Goal: Information Seeking & Learning: Learn about a topic

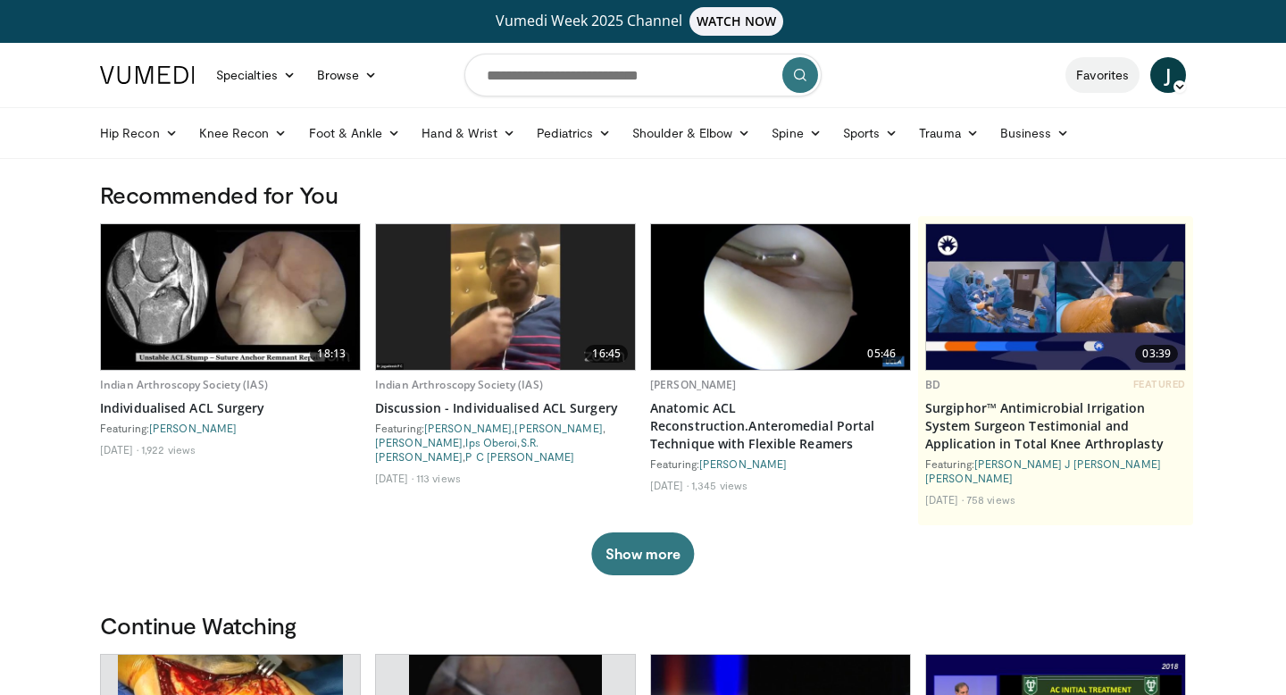
click at [1103, 72] on link "Favorites" at bounding box center [1103, 75] width 74 height 36
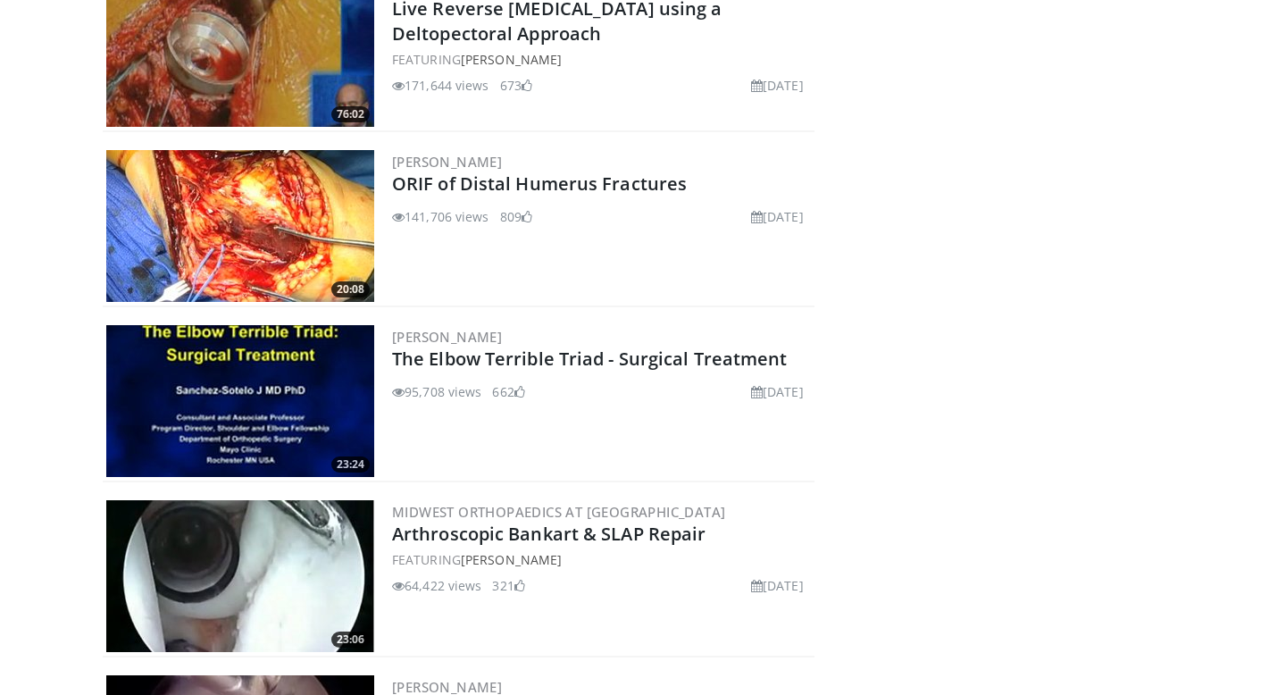
scroll to position [498, 0]
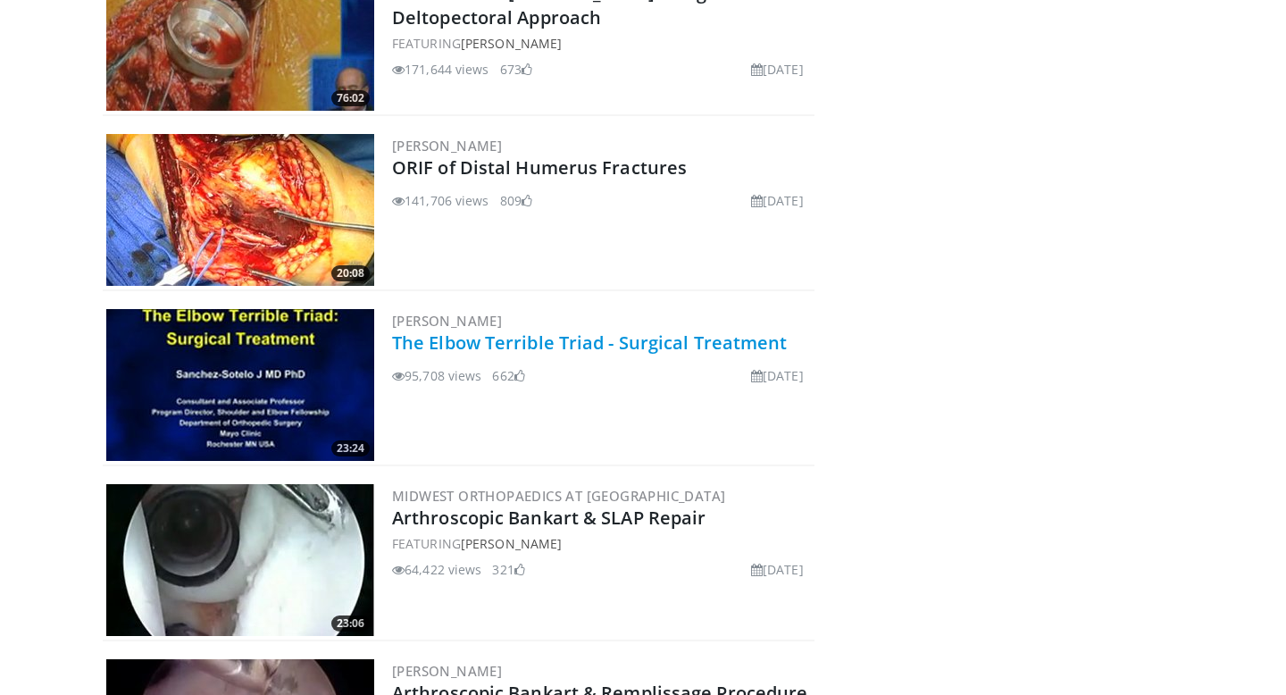
click at [457, 331] on link "The Elbow Terrible Triad - Surgical Treatment" at bounding box center [590, 343] width 396 height 24
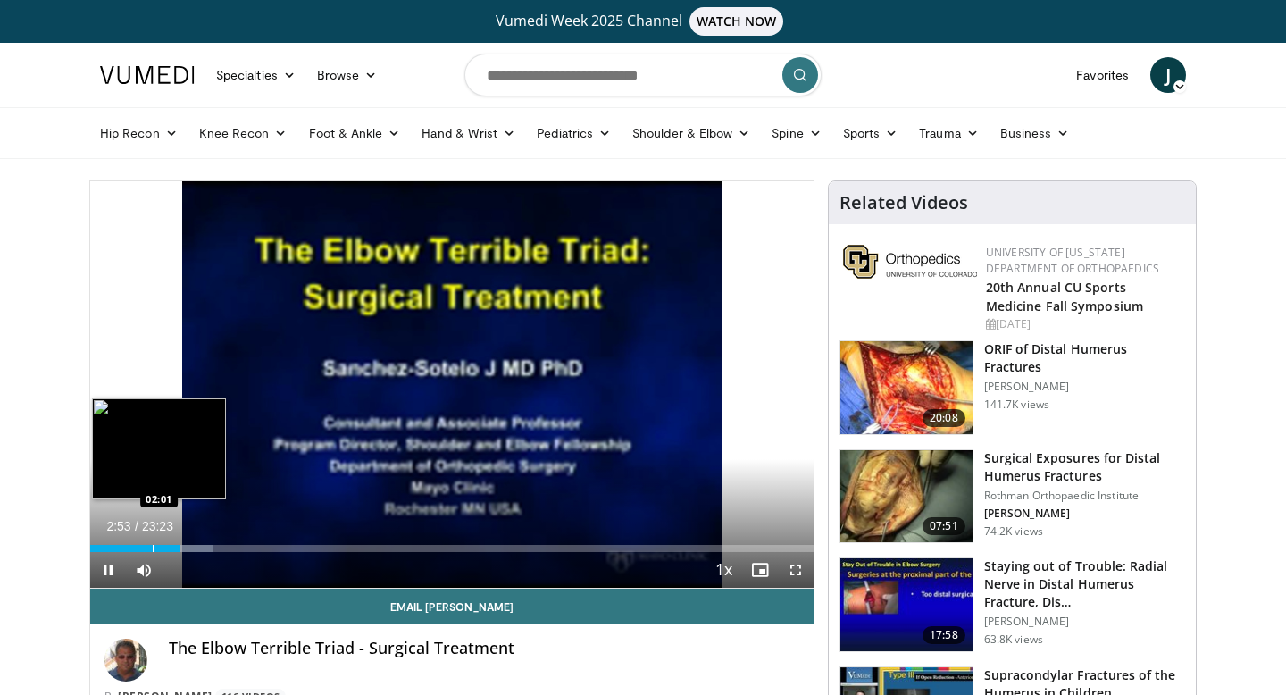
click at [153, 545] on div "Progress Bar" at bounding box center [154, 548] width 2 height 7
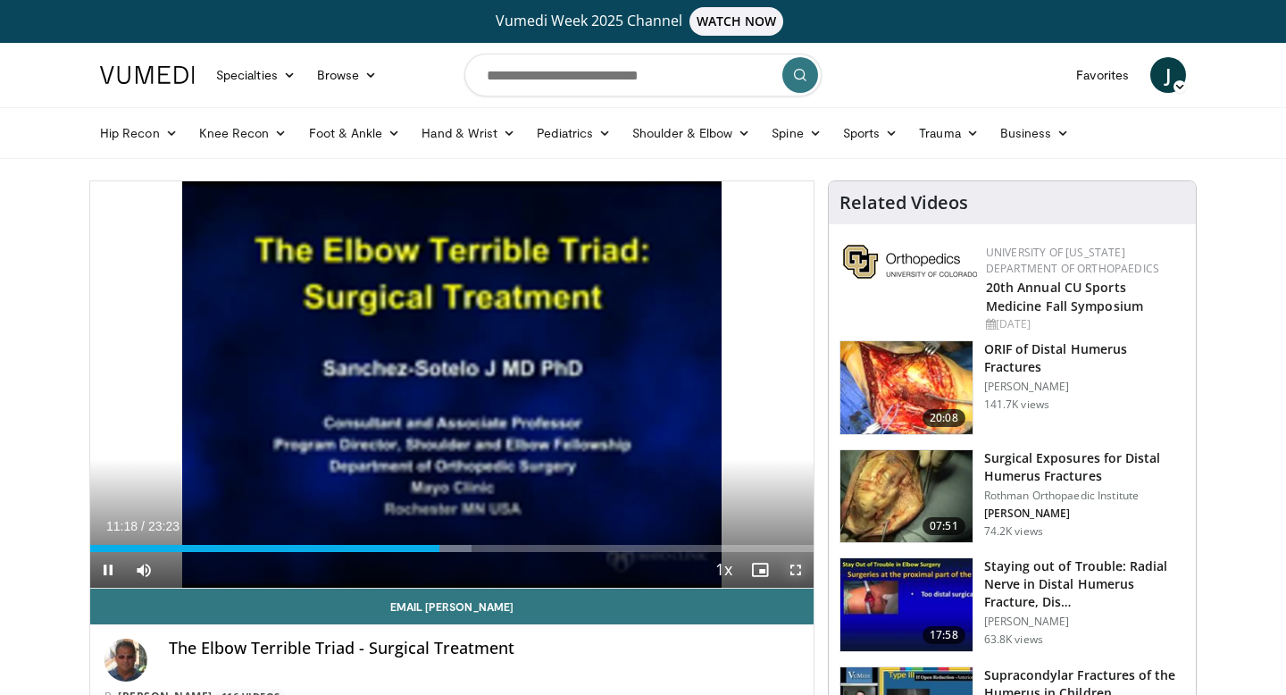
click at [790, 567] on span "Video Player" at bounding box center [796, 570] width 36 height 36
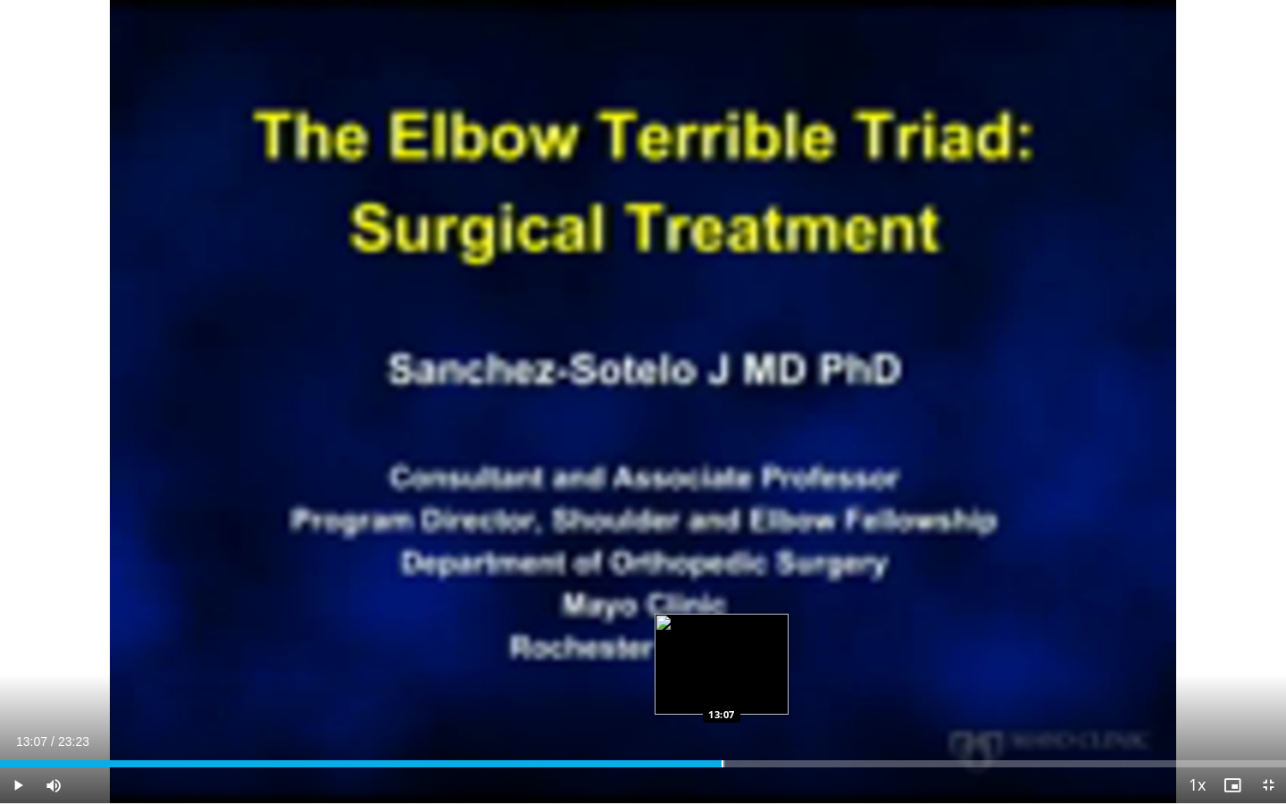
click at [722, 694] on div "Progress Bar" at bounding box center [723, 763] width 2 height 7
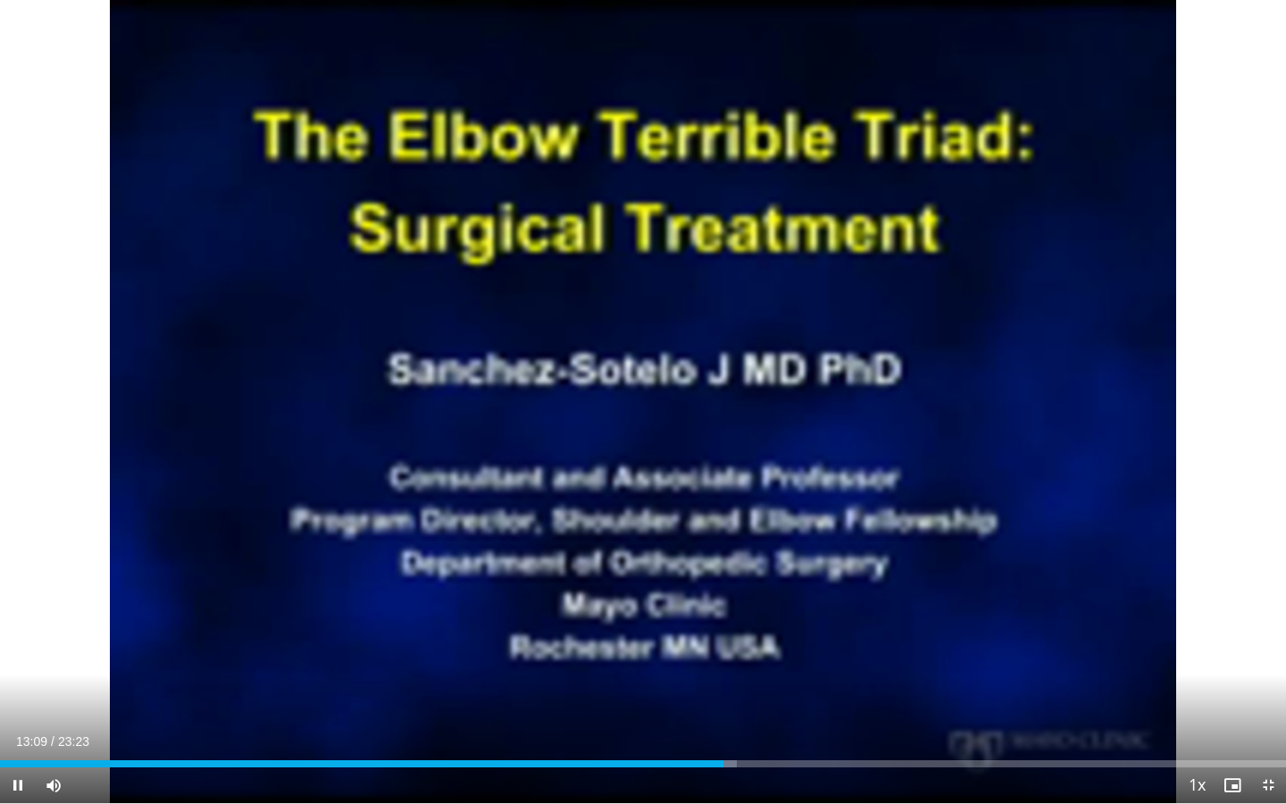
click at [744, 694] on div "Current Time 13:09 / Duration 23:23 Pause Skip Backward Skip Forward Mute Loade…" at bounding box center [643, 785] width 1286 height 36
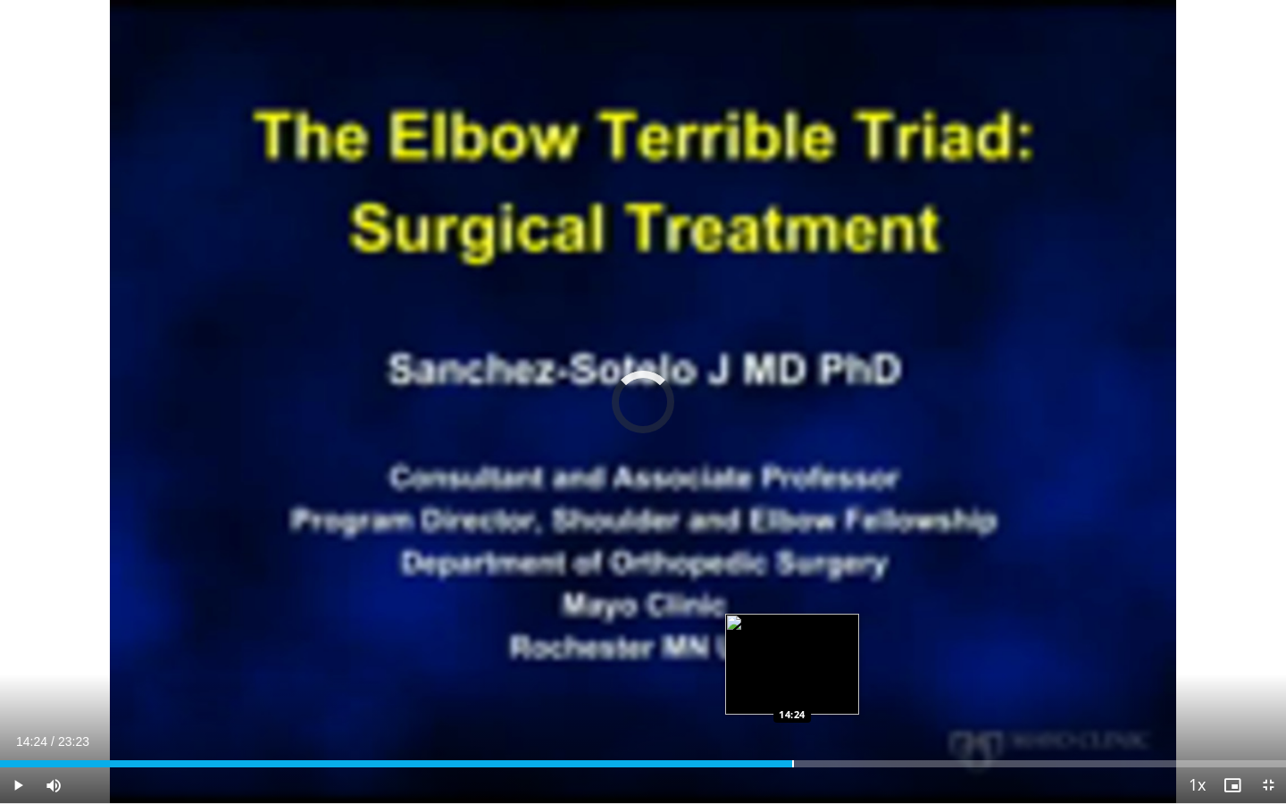
click at [792, 694] on div "Progress Bar" at bounding box center [793, 763] width 2 height 7
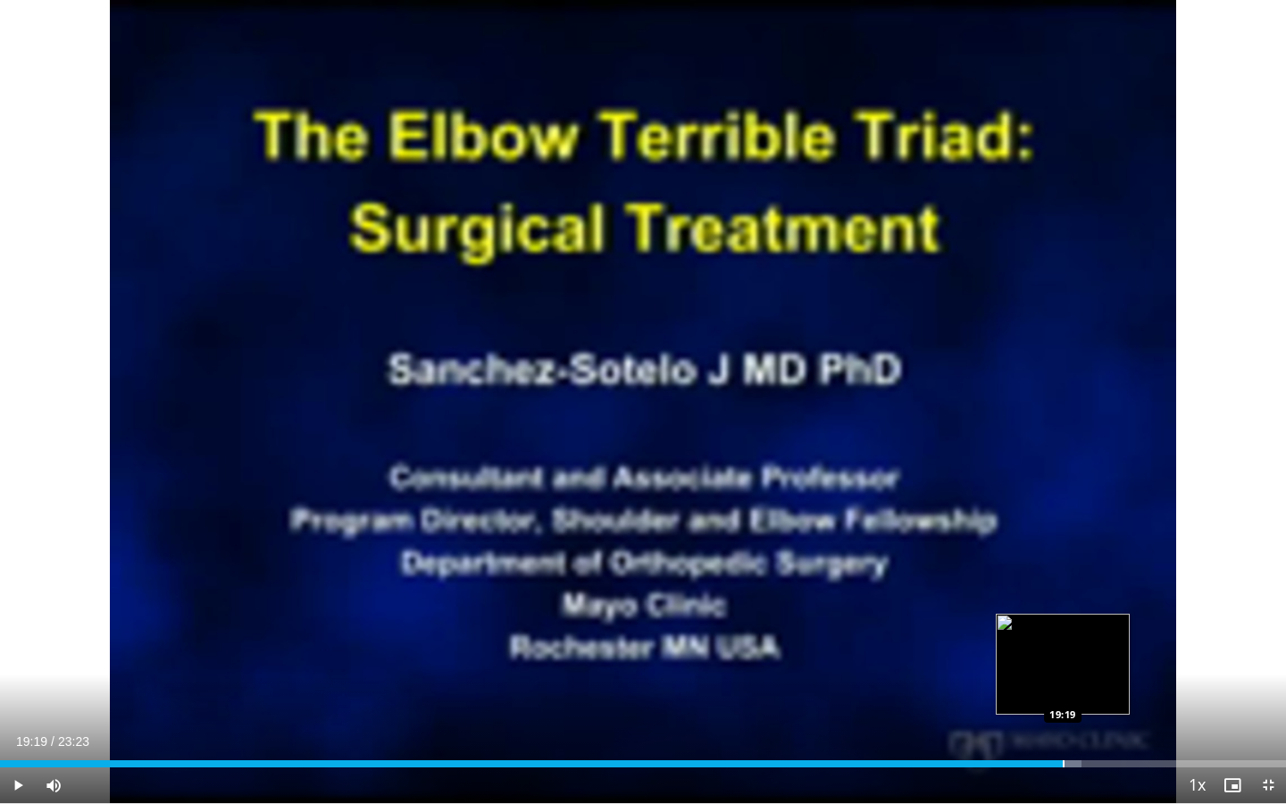
click at [1063, 694] on div "Progress Bar" at bounding box center [1064, 763] width 2 height 7
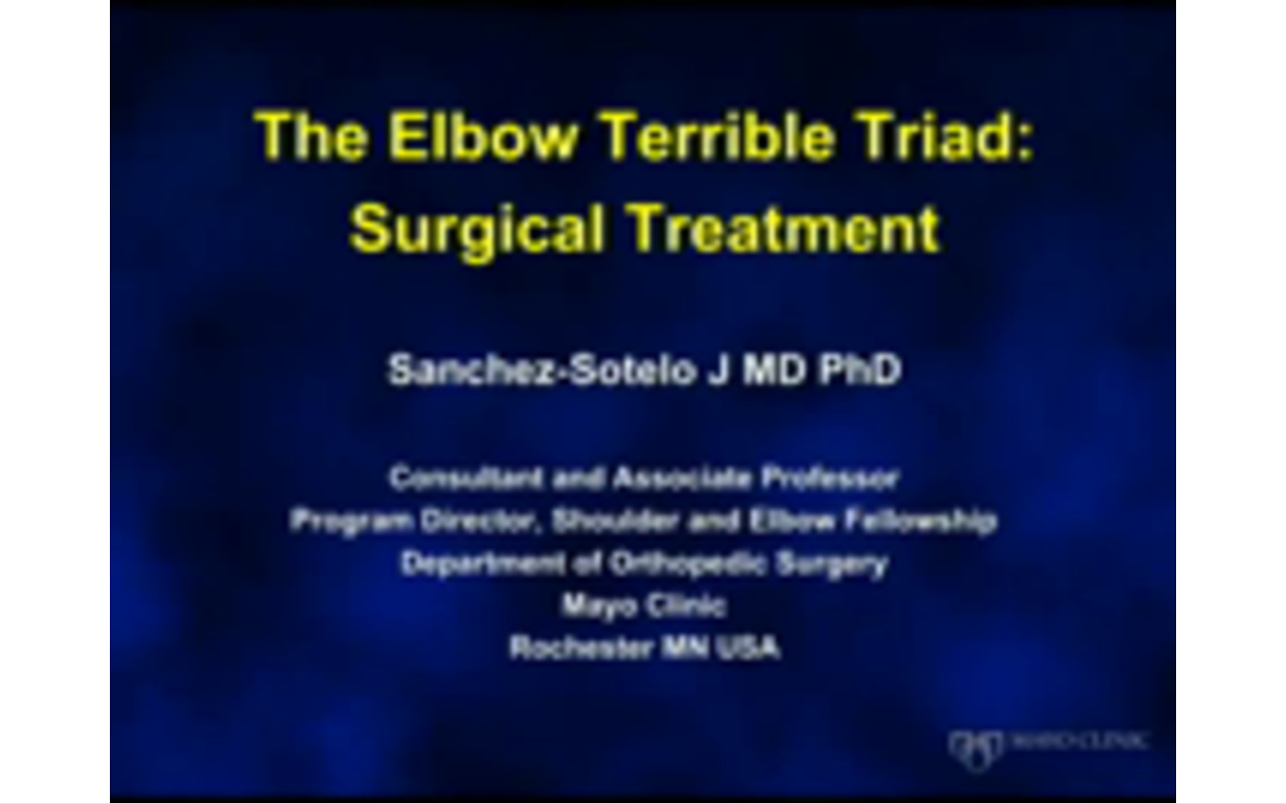
click at [1110, 694] on video-js "**********" at bounding box center [643, 402] width 1286 height 804
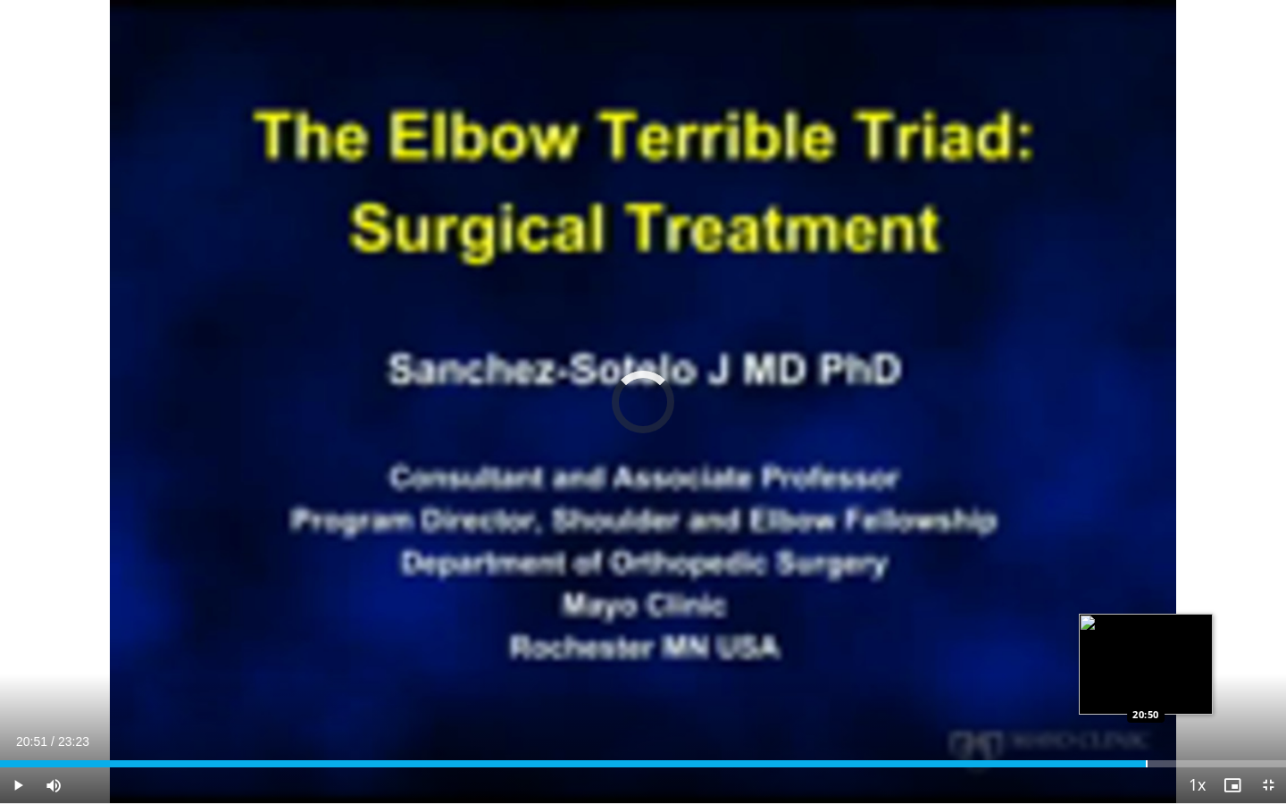
click at [1146, 694] on div "Progress Bar" at bounding box center [1147, 763] width 2 height 7
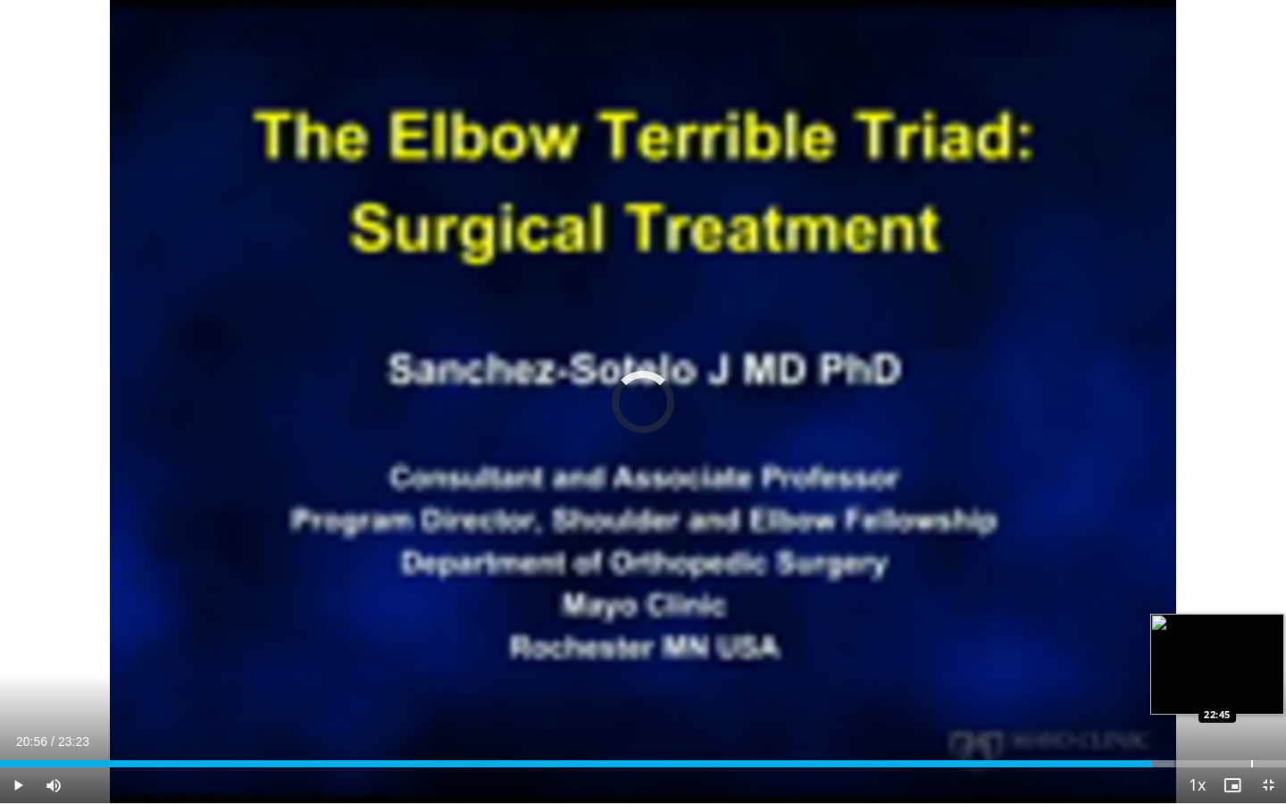
click at [1252, 694] on div "Loaded : 91.32% 20:56 22:45" at bounding box center [643, 758] width 1286 height 17
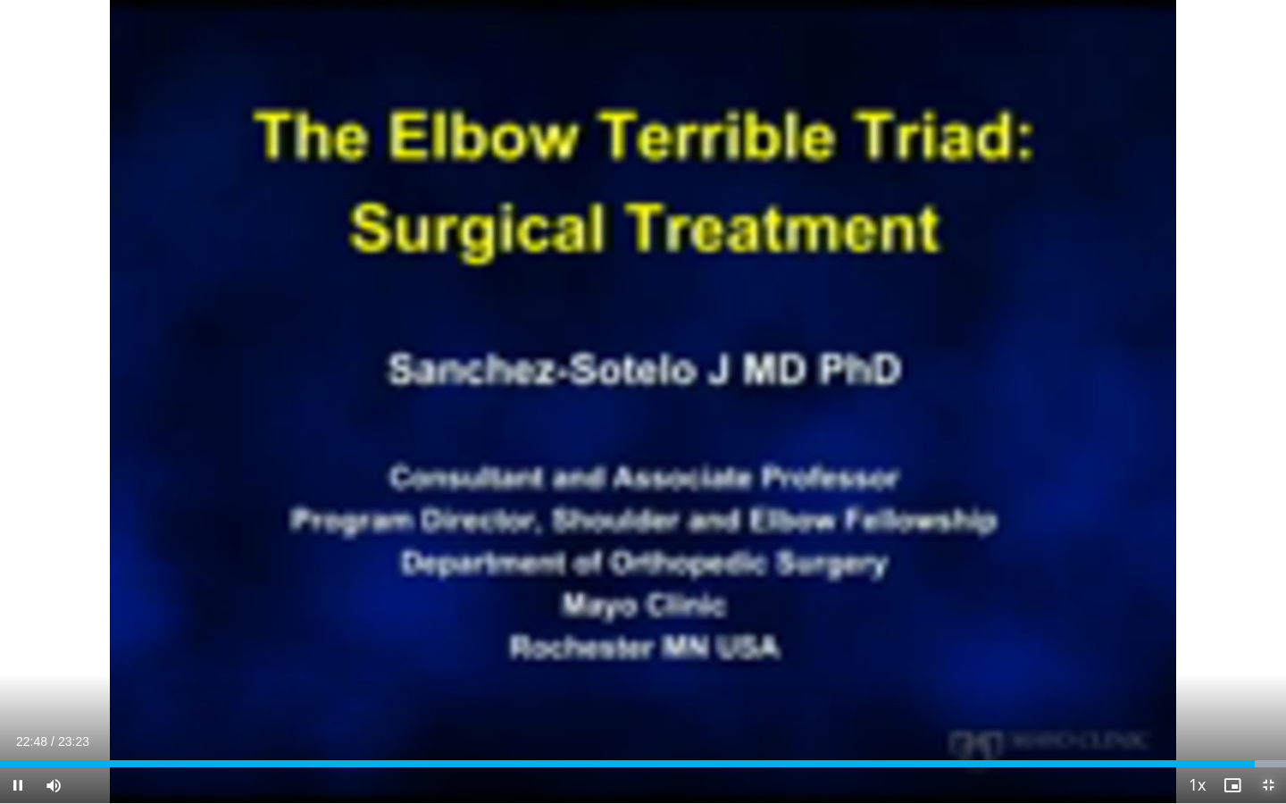
click at [1268, 694] on span "Video Player" at bounding box center [1269, 785] width 36 height 36
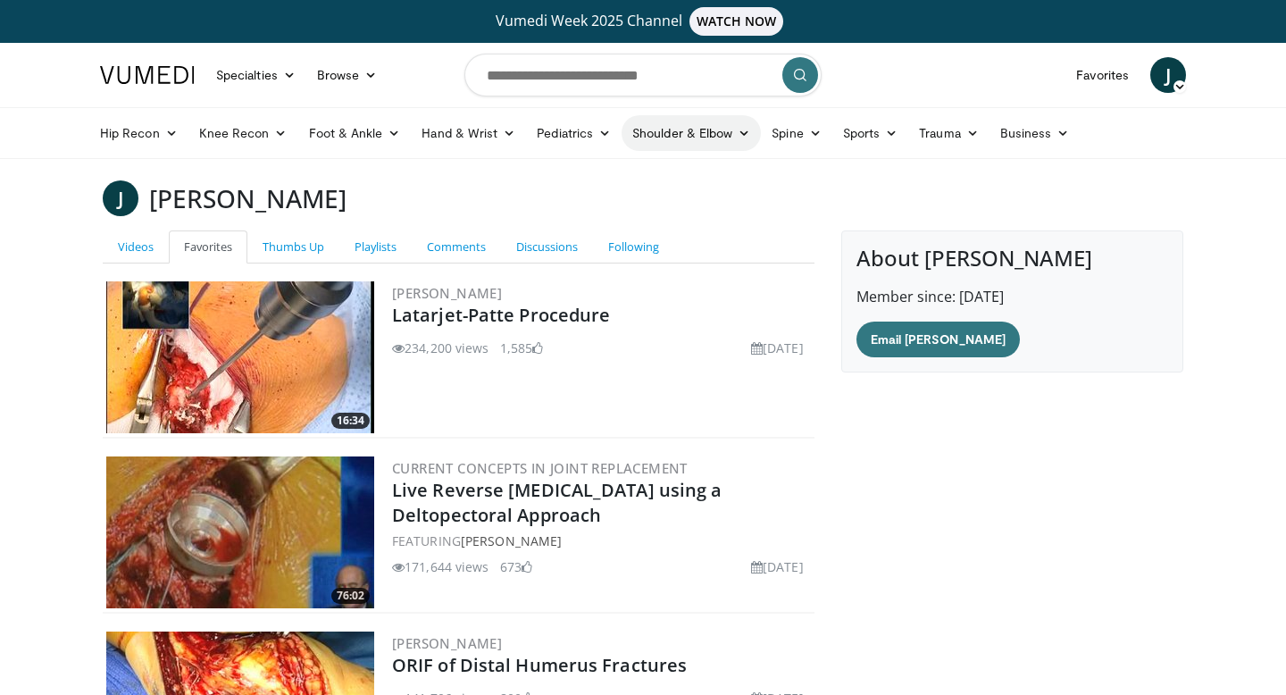
click at [679, 138] on link "Shoulder & Elbow" at bounding box center [691, 133] width 139 height 36
click at [596, 175] on link "Elbow" at bounding box center [654, 175] width 213 height 29
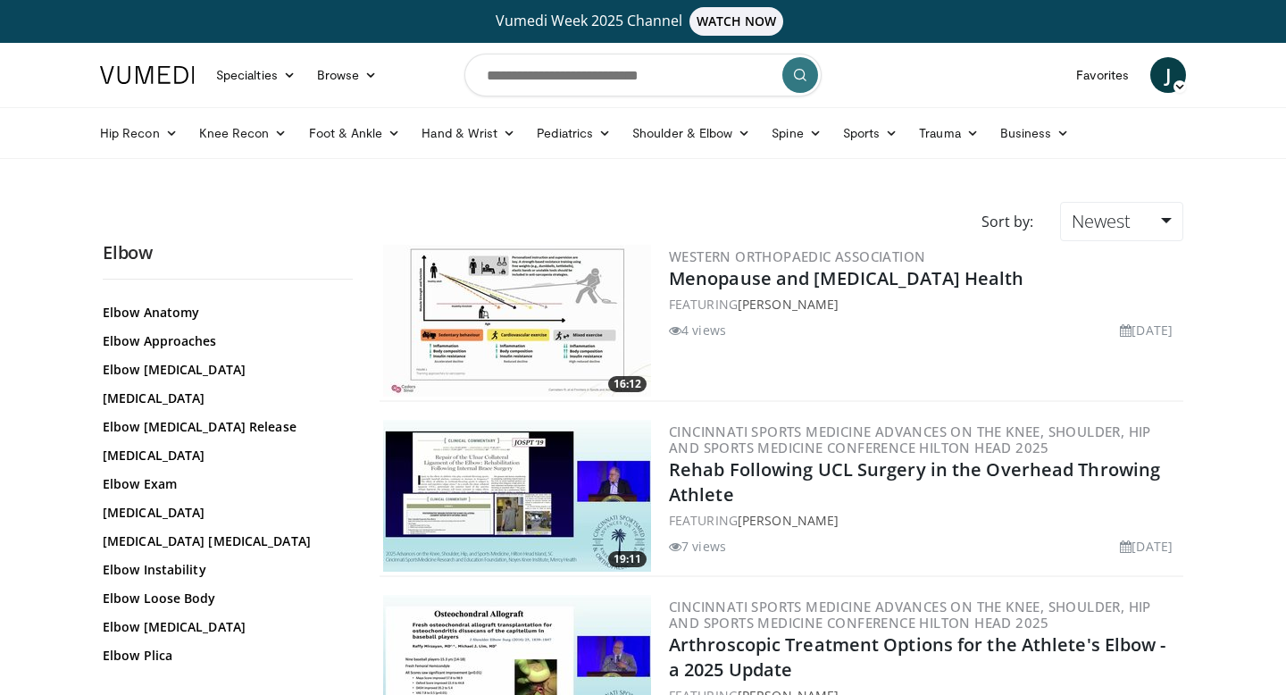
scroll to position [291, 0]
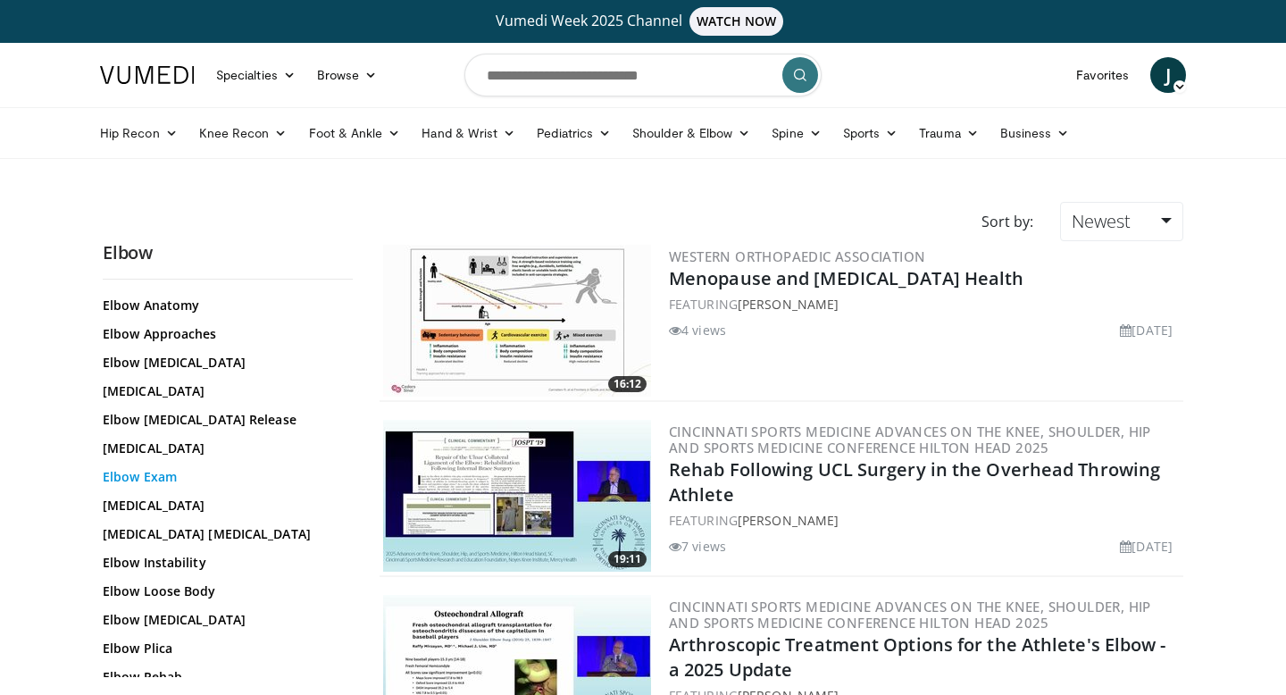
click at [177, 480] on link "Elbow Exam" at bounding box center [223, 477] width 241 height 18
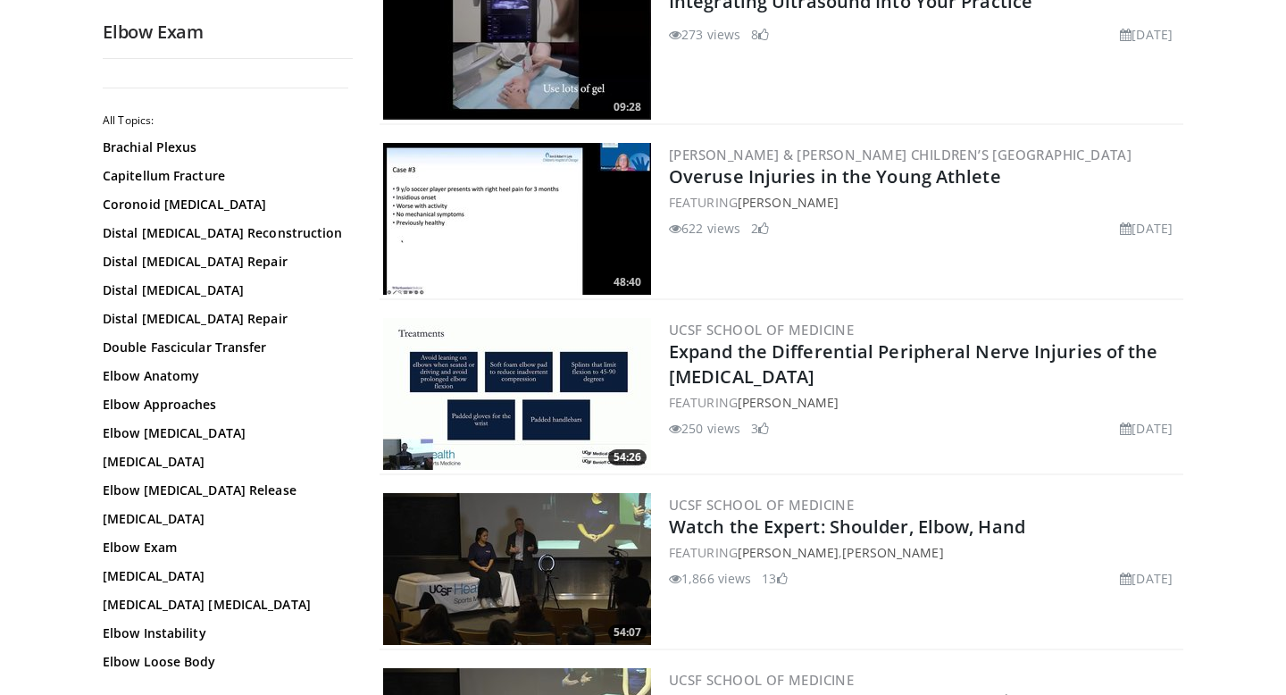
scroll to position [792, 0]
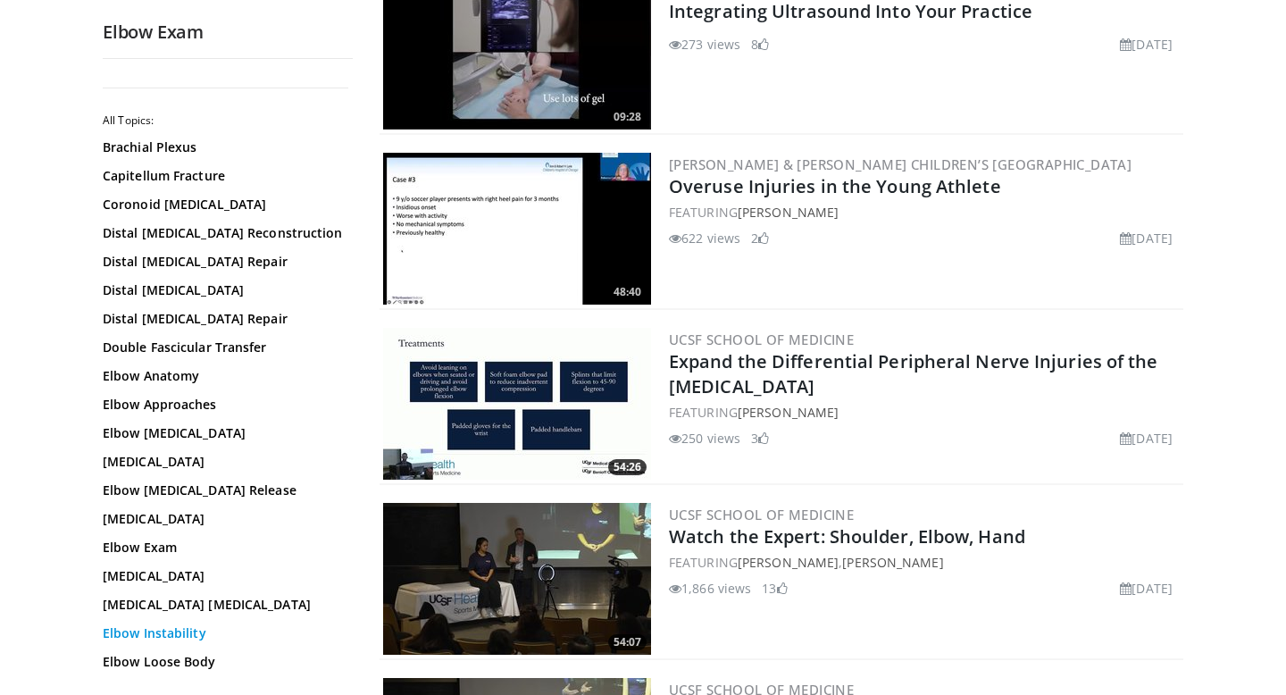
click at [184, 636] on link "Elbow Instability" at bounding box center [223, 633] width 241 height 18
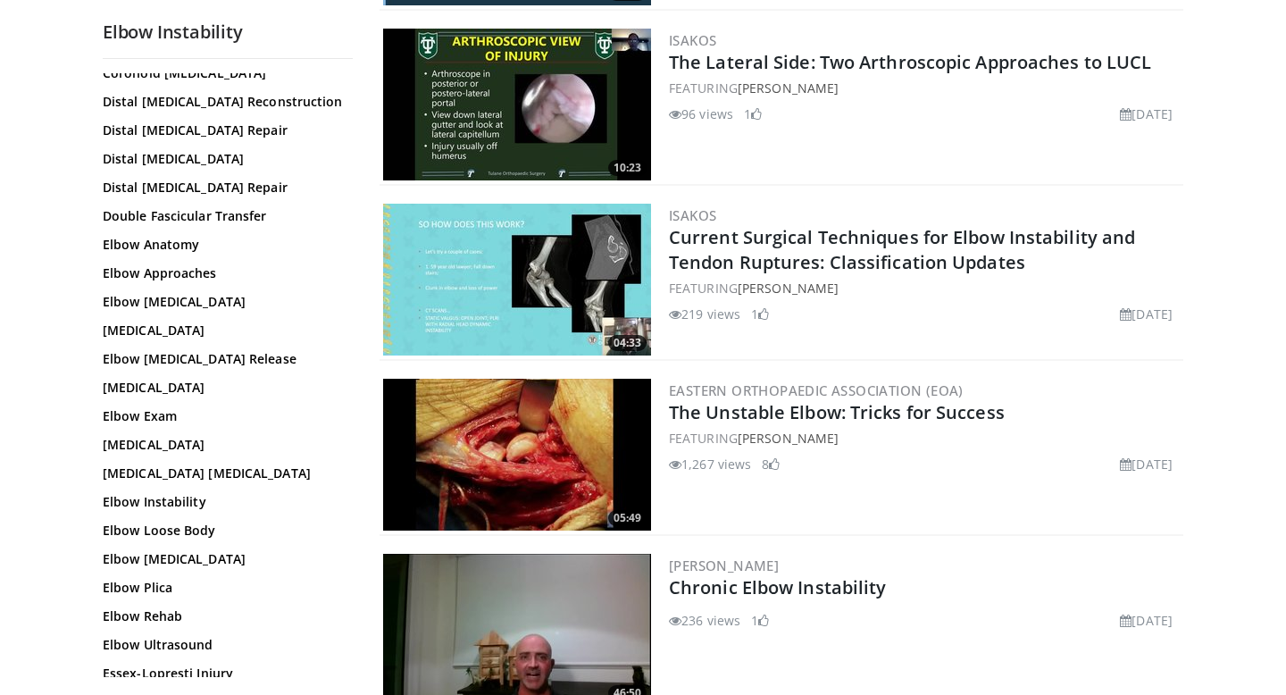
scroll to position [392, 0]
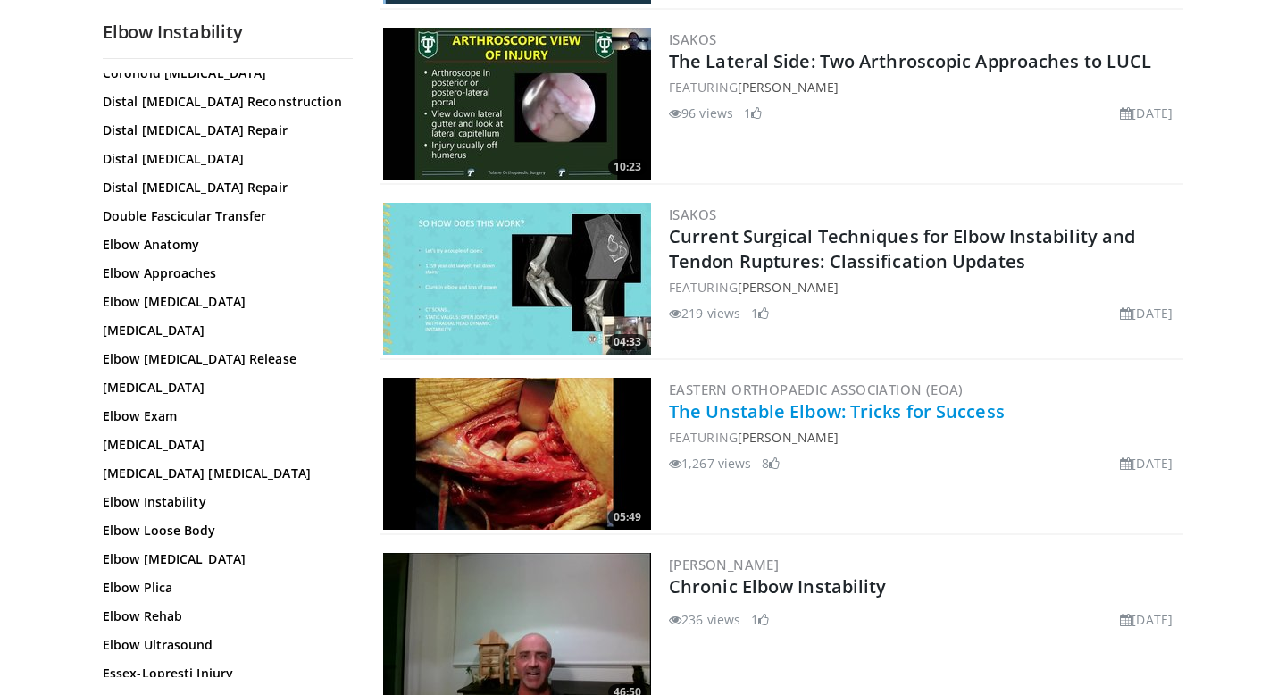
click at [791, 409] on link "The Unstable Elbow: Tricks for Success" at bounding box center [837, 411] width 336 height 24
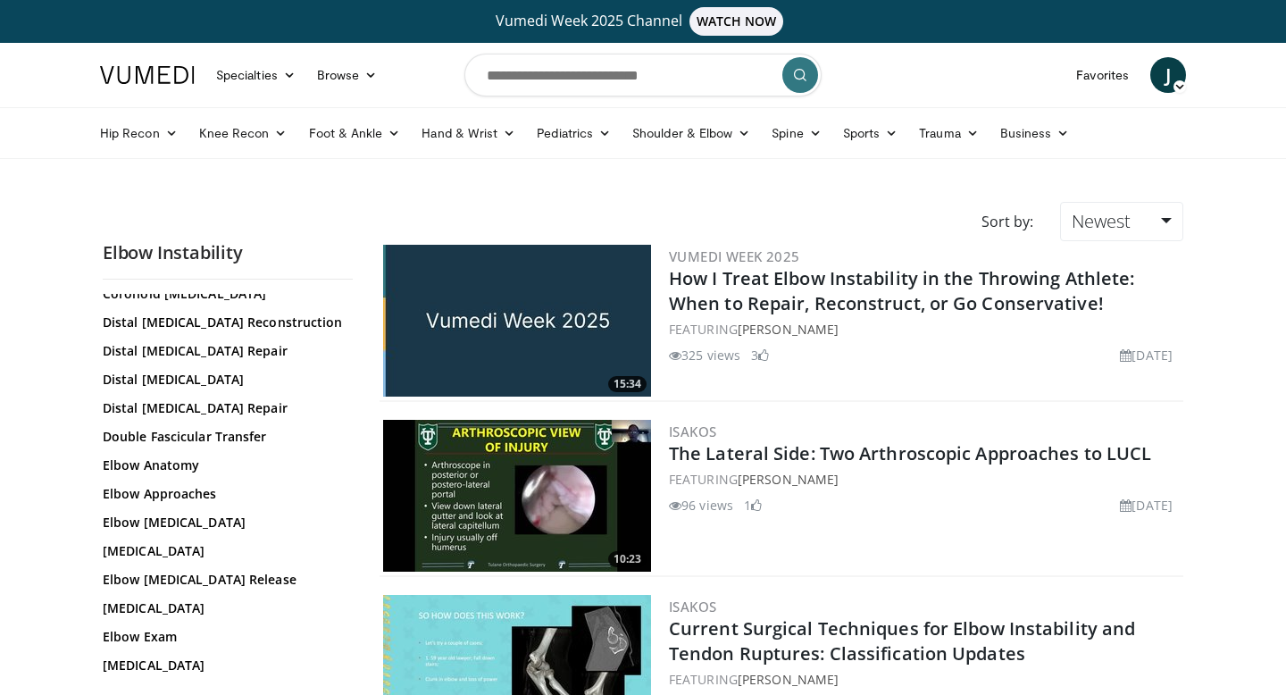
scroll to position [13, 0]
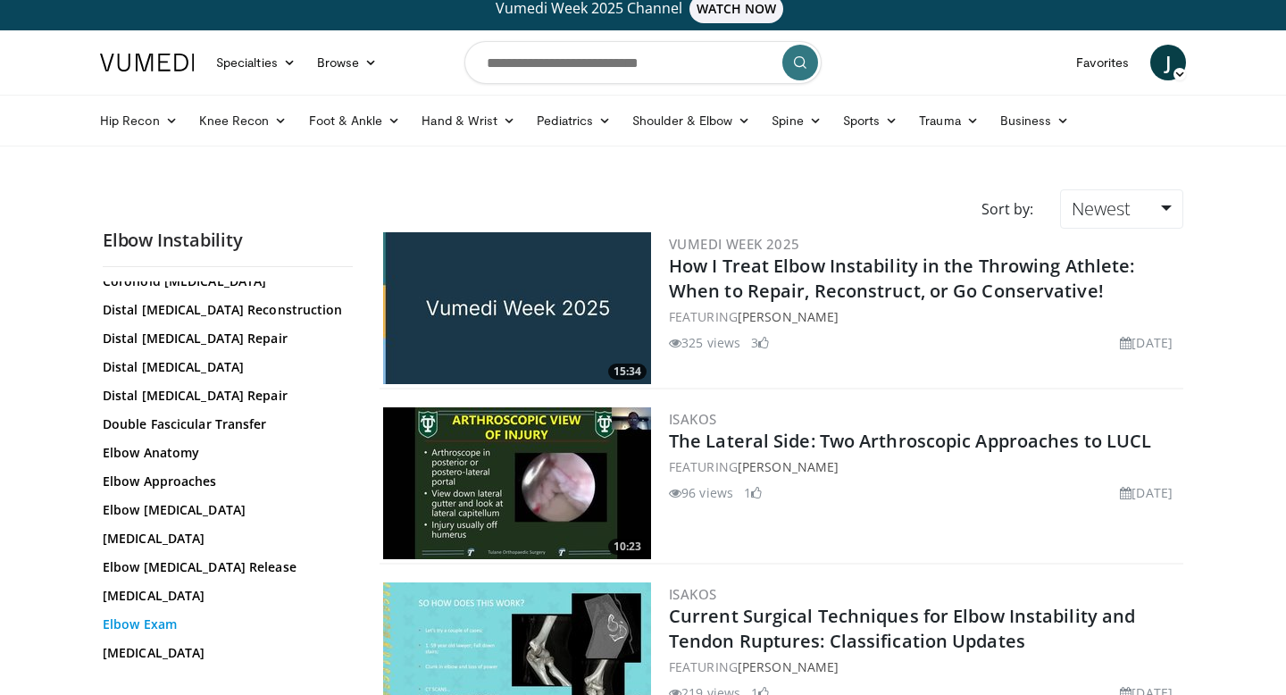
click at [166, 624] on link "Elbow Exam" at bounding box center [223, 624] width 241 height 18
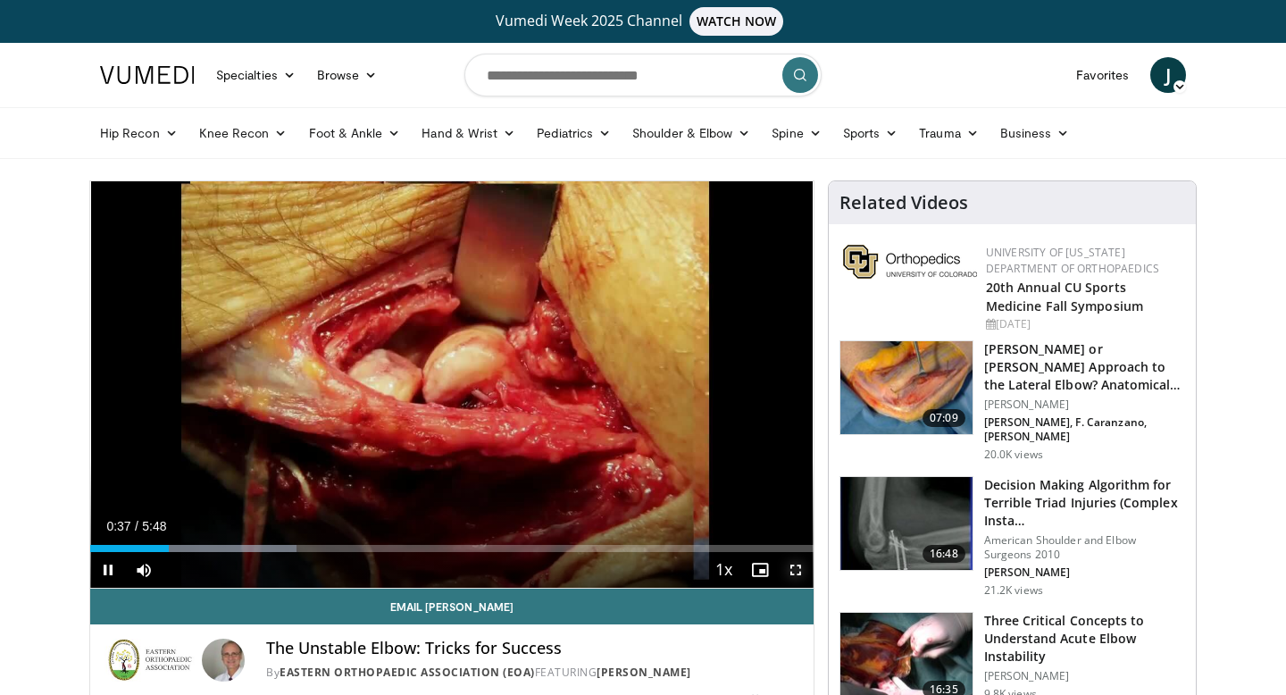
click at [792, 572] on span "Video Player" at bounding box center [796, 570] width 36 height 36
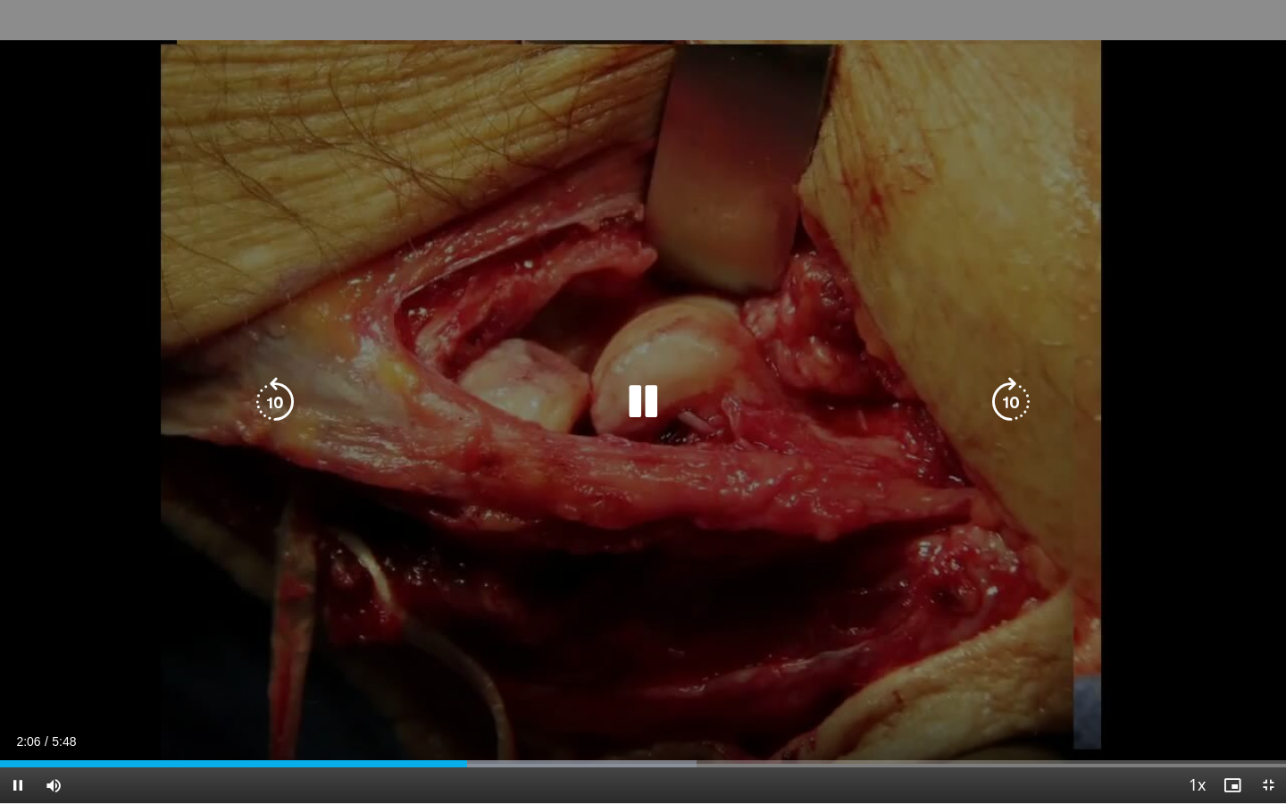
click at [1254, 694] on div "10 seconds Tap to unmute" at bounding box center [643, 401] width 1286 height 803
click at [643, 393] on icon "Video Player" at bounding box center [643, 402] width 50 height 50
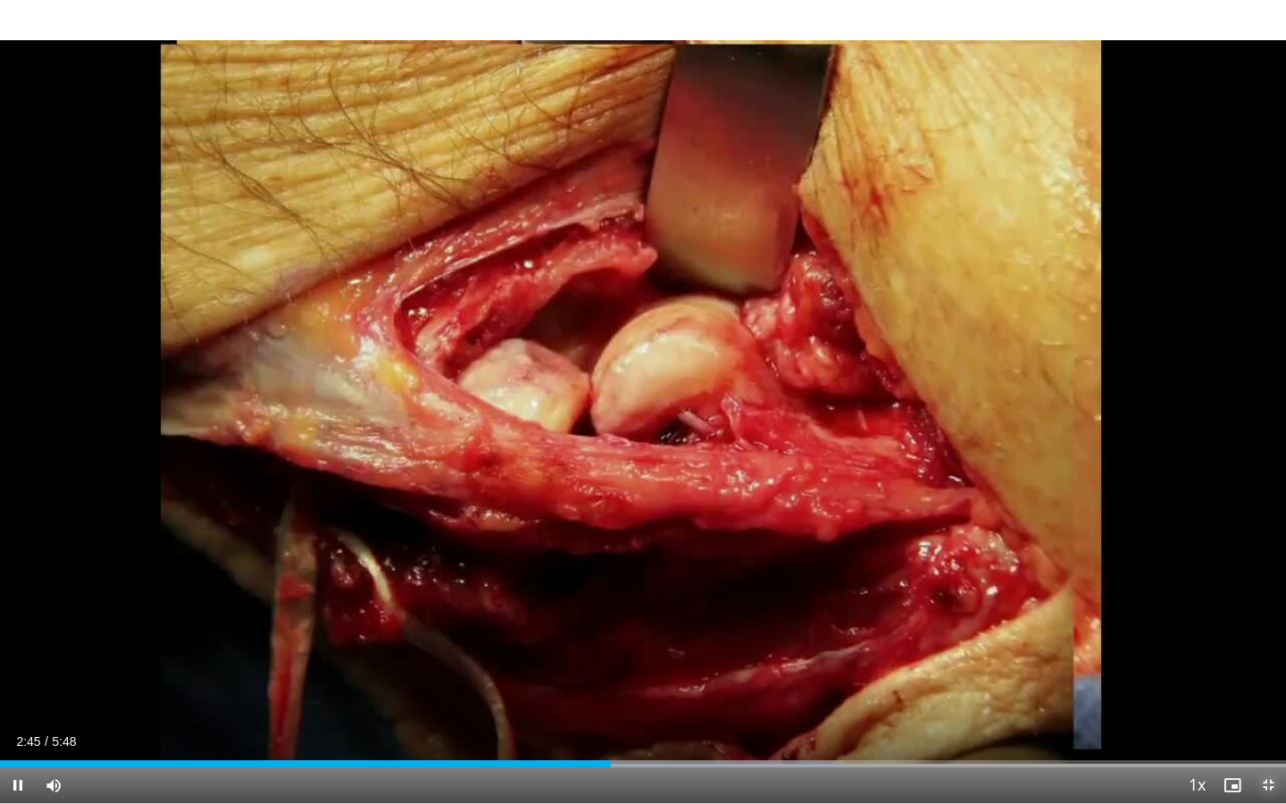
click at [1265, 694] on span "Video Player" at bounding box center [1269, 785] width 36 height 36
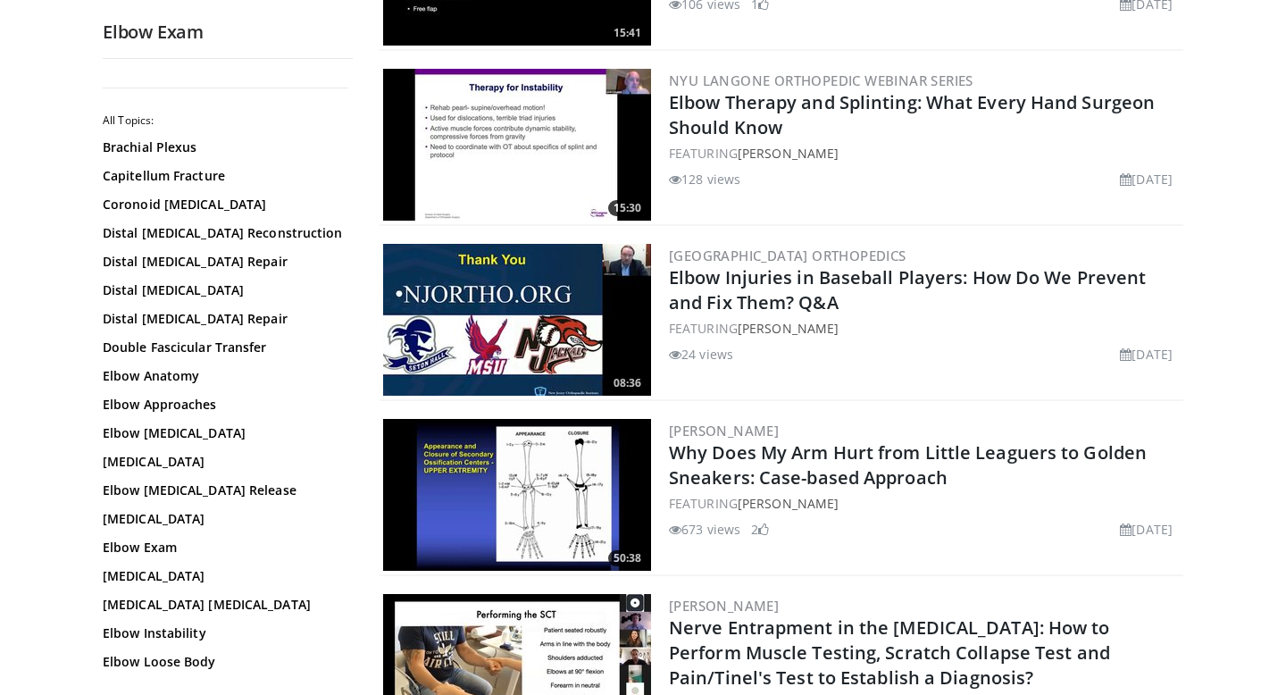
scroll to position [3851, 0]
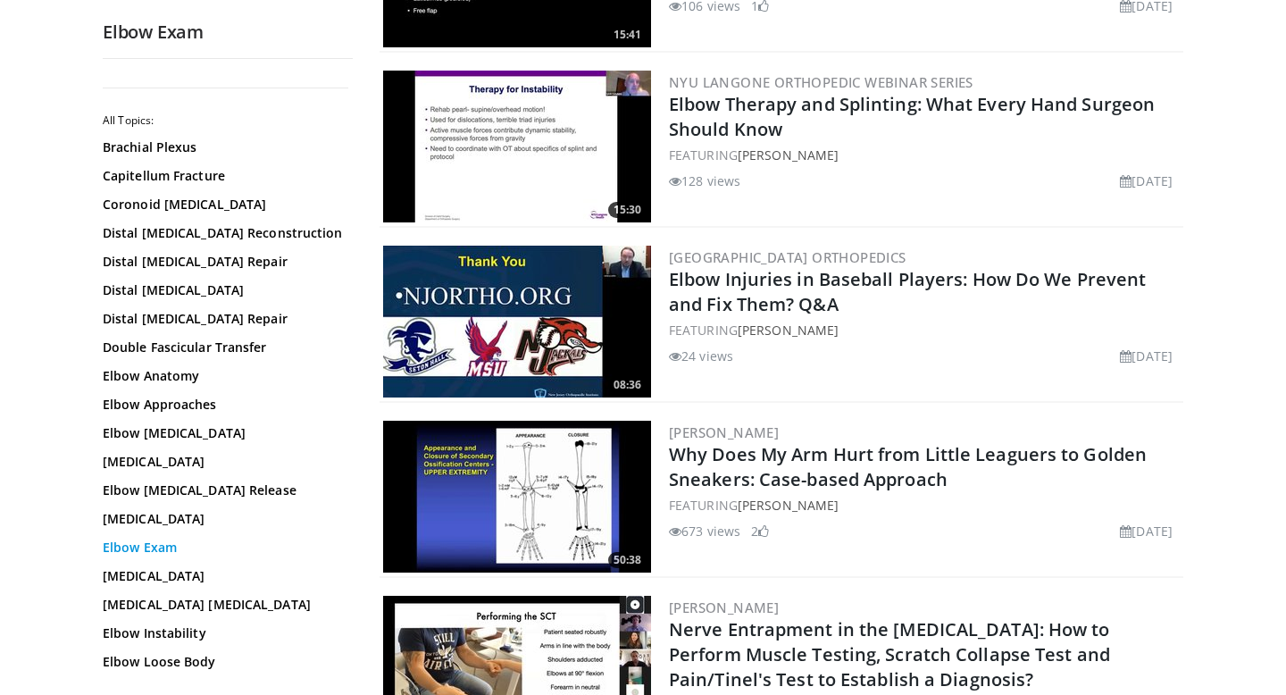
click at [172, 551] on link "Elbow Exam" at bounding box center [223, 548] width 241 height 18
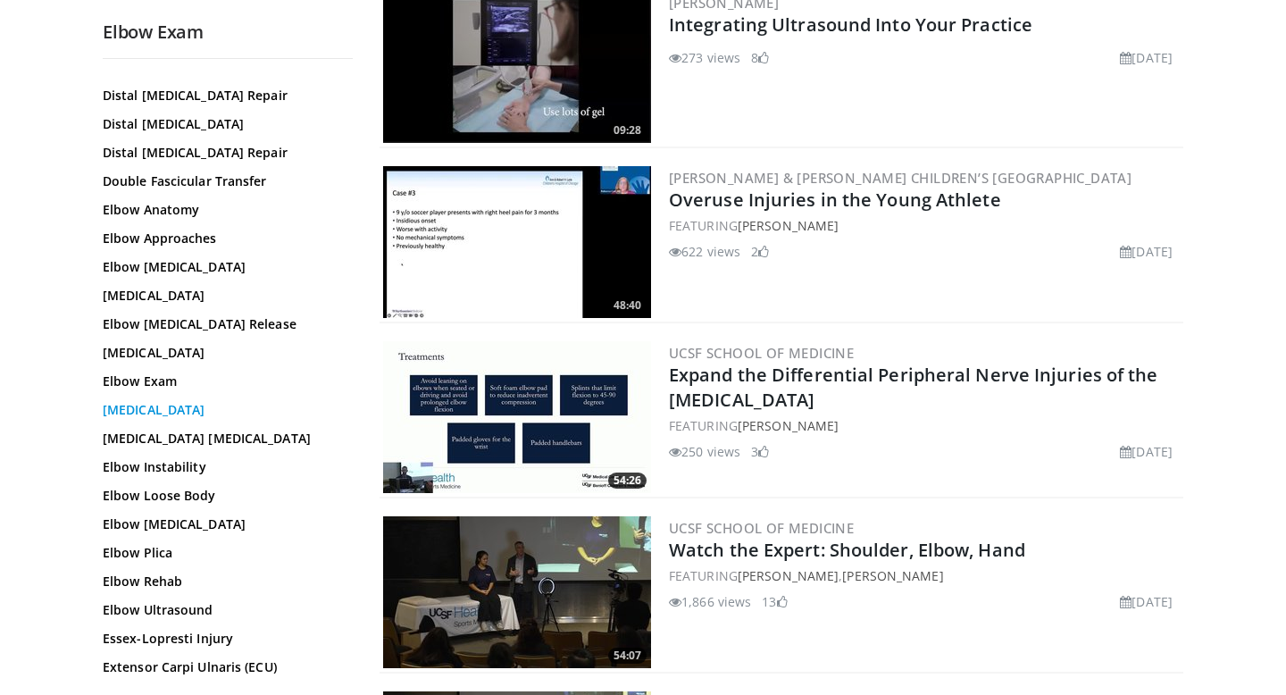
scroll to position [167, 0]
click at [182, 467] on link "Elbow Instability" at bounding box center [223, 466] width 241 height 18
